Goal: Task Accomplishment & Management: Manage account settings

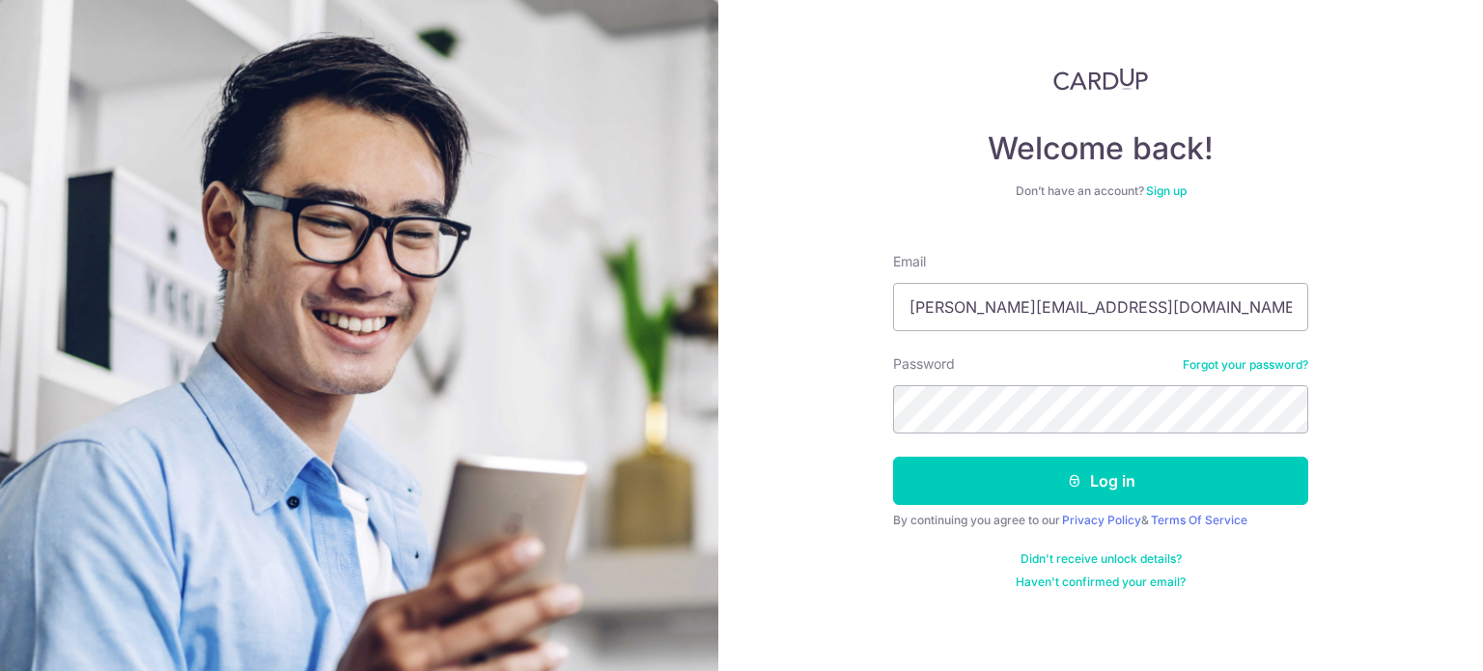
click at [1017, 482] on button "Log in" at bounding box center [1100, 481] width 415 height 48
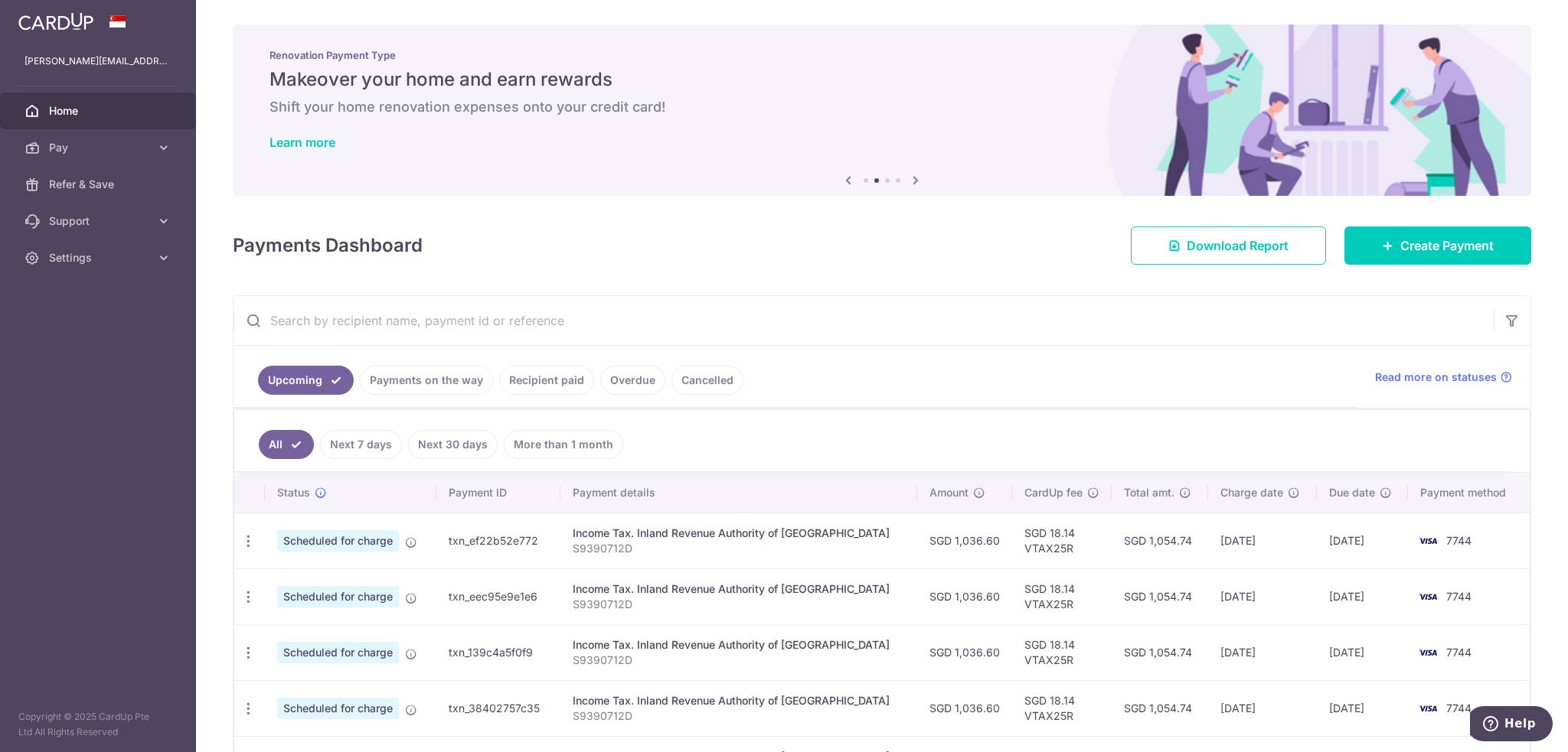
click at [538, 281] on link "More than 1 month" at bounding box center [563, 445] width 120 height 29
click at [401, 281] on link "Payments on the way" at bounding box center [426, 380] width 133 height 29
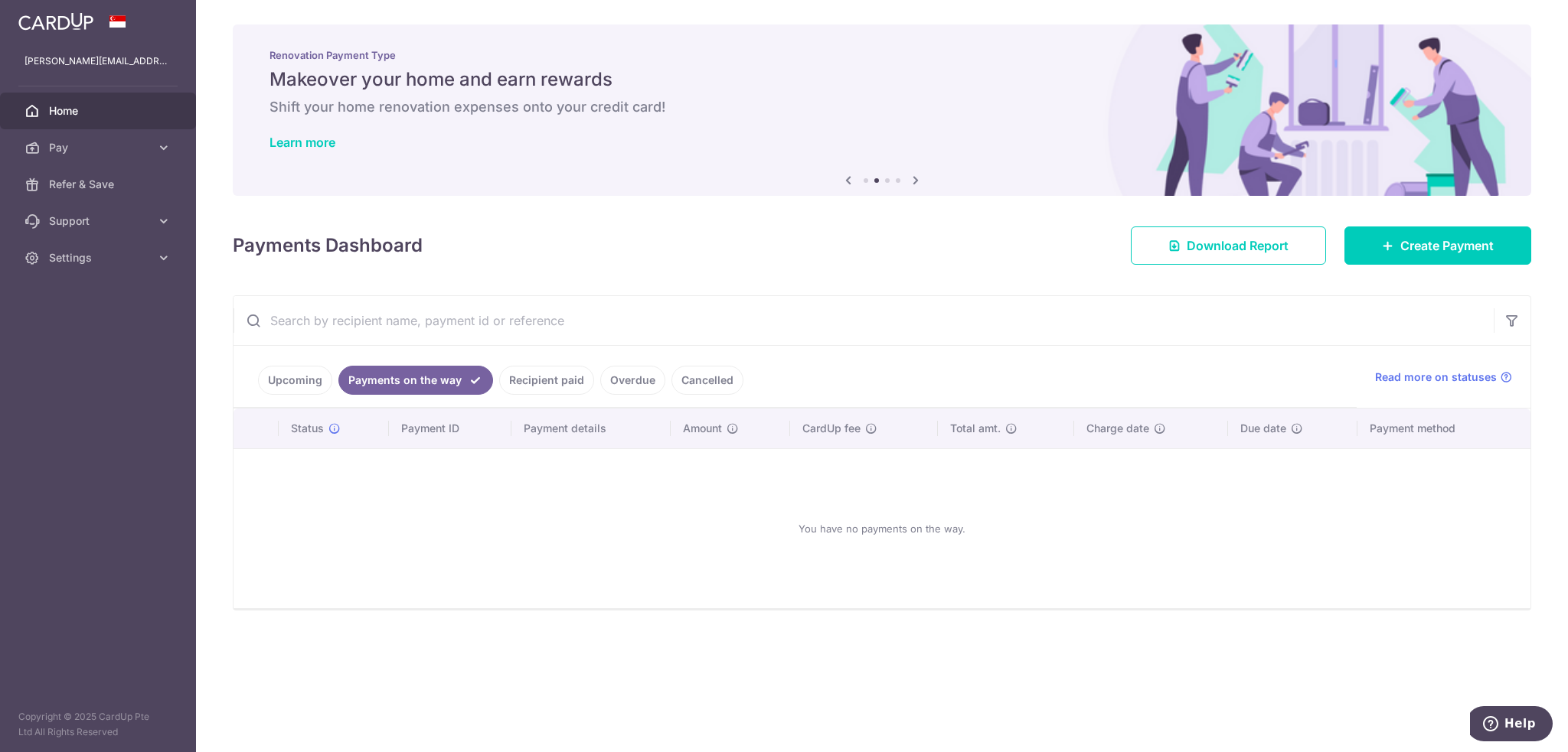
click at [560, 281] on link "Recipient paid" at bounding box center [547, 380] width 95 height 29
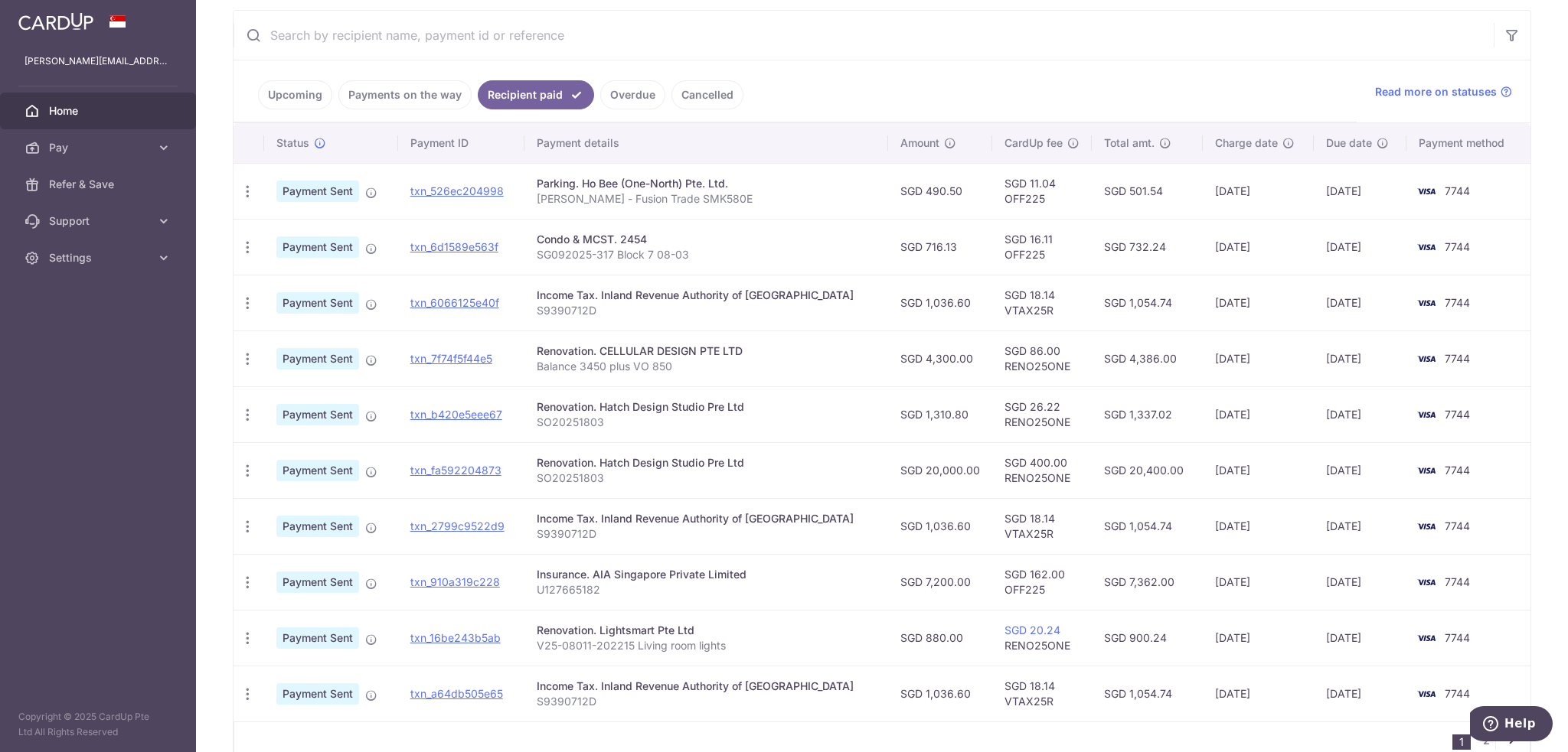
scroll to position [362, 0]
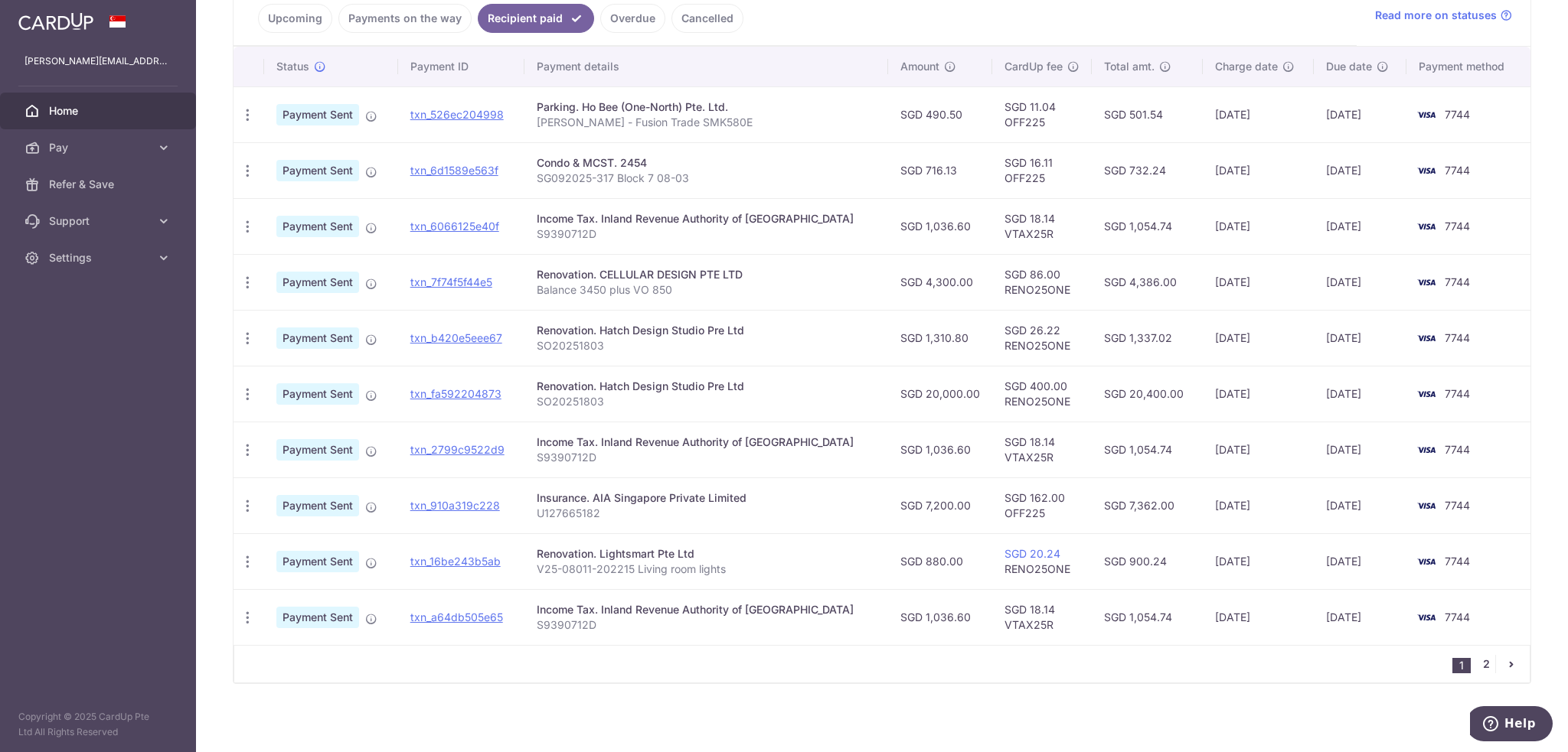
click at [1165, 281] on link "2" at bounding box center [1486, 664] width 18 height 18
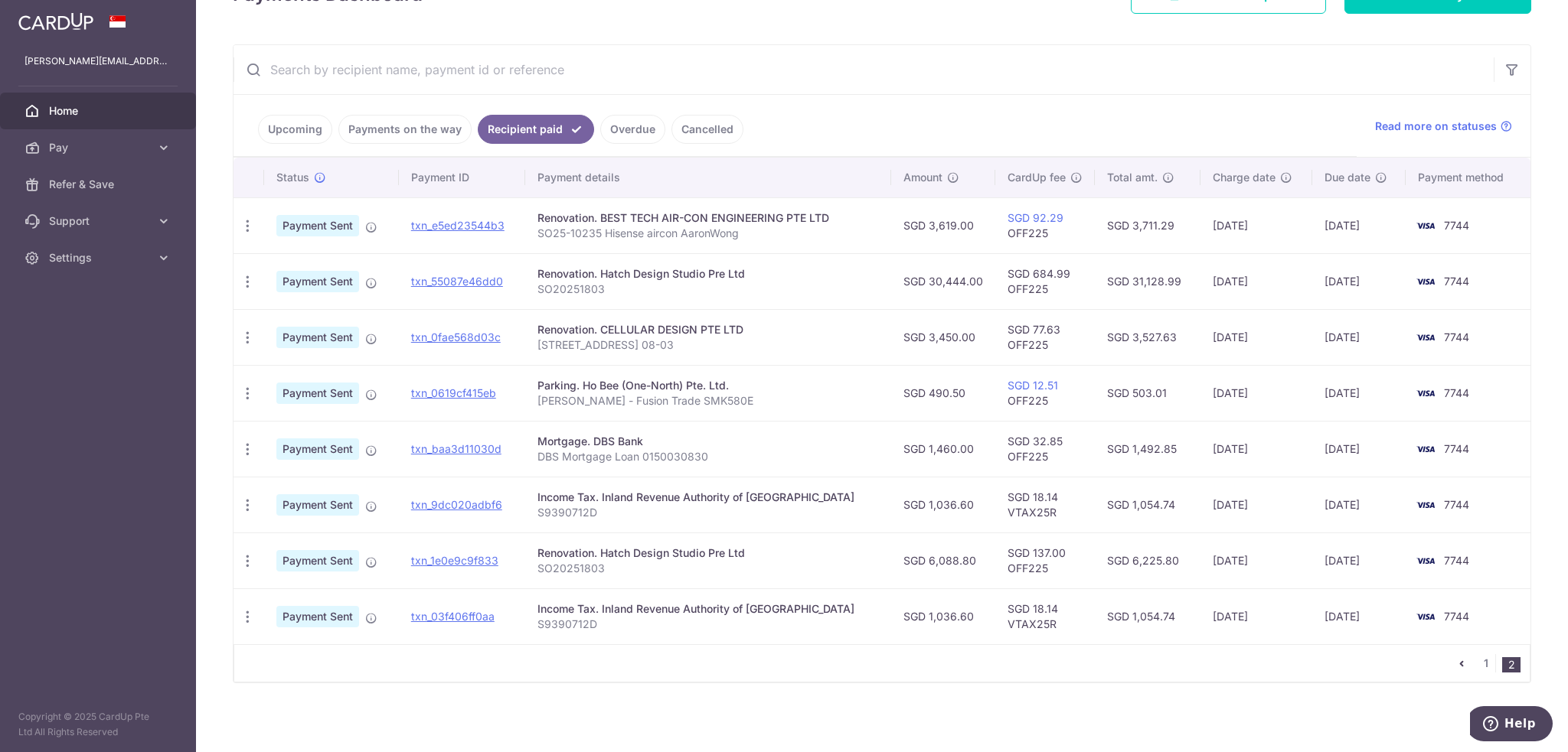
scroll to position [0, 0]
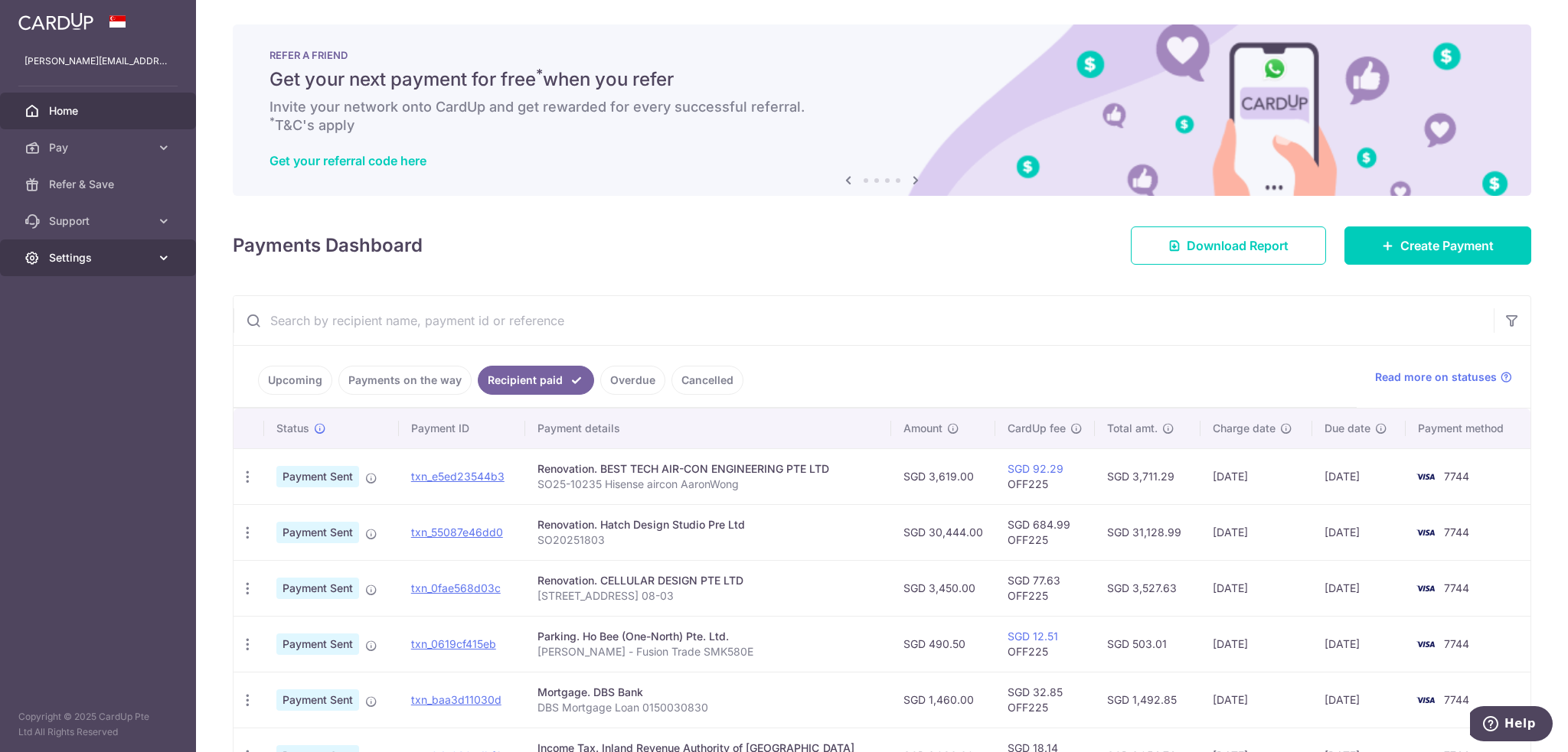
click at [87, 254] on span "Settings" at bounding box center [99, 258] width 101 height 15
click at [73, 281] on span "Logout" at bounding box center [99, 331] width 101 height 15
